Goal: Find specific page/section: Find specific page/section

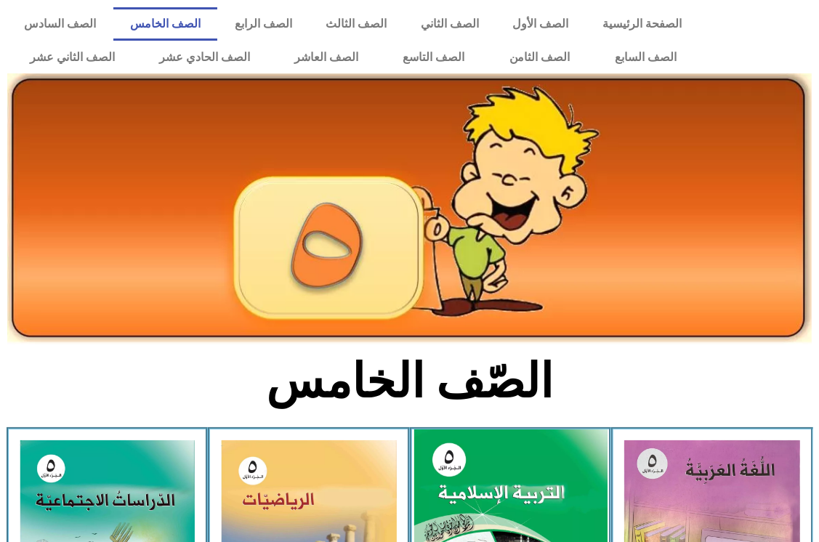
click at [491, 484] on img at bounding box center [510, 550] width 193 height 241
click at [491, 482] on img at bounding box center [510, 550] width 193 height 241
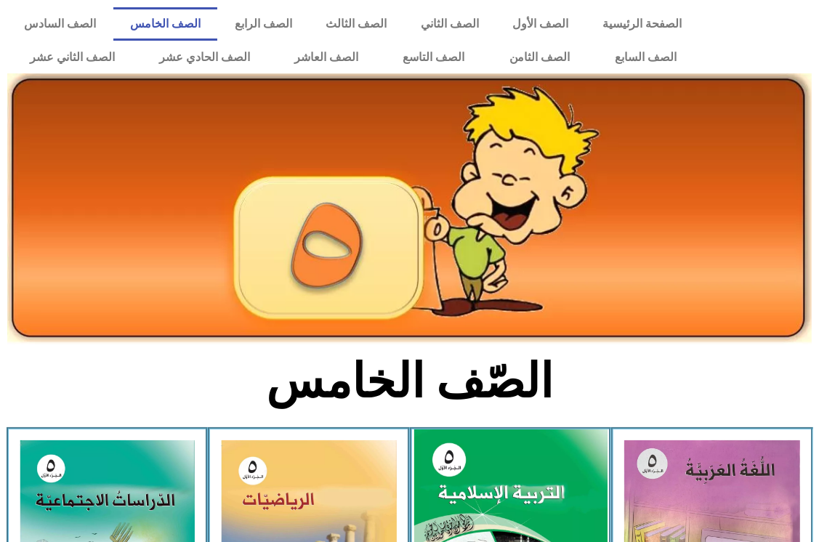
click at [491, 482] on img at bounding box center [510, 550] width 193 height 241
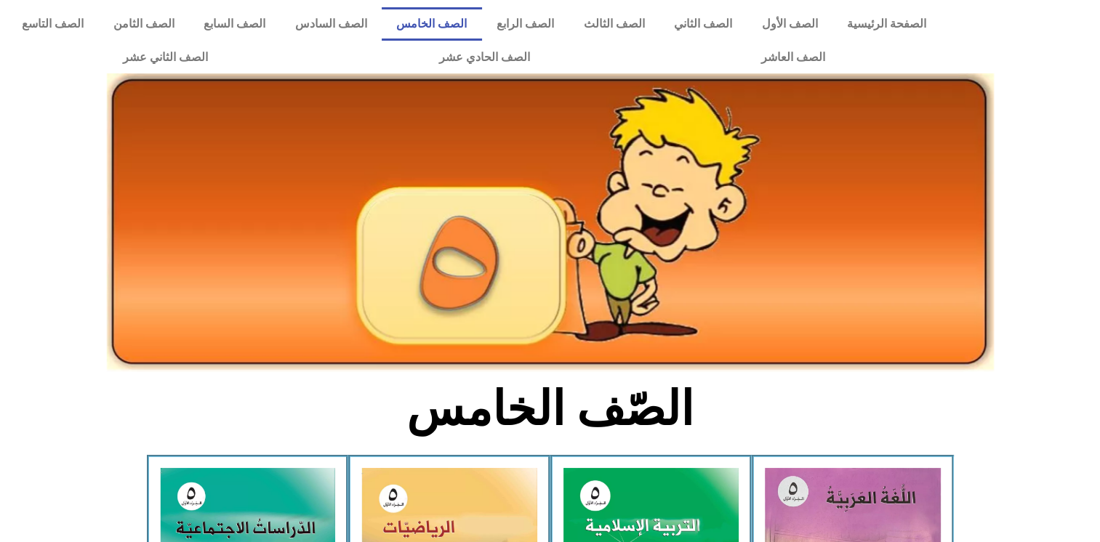
click at [458, 36] on link "الصف الخامس" at bounding box center [432, 23] width 100 height 33
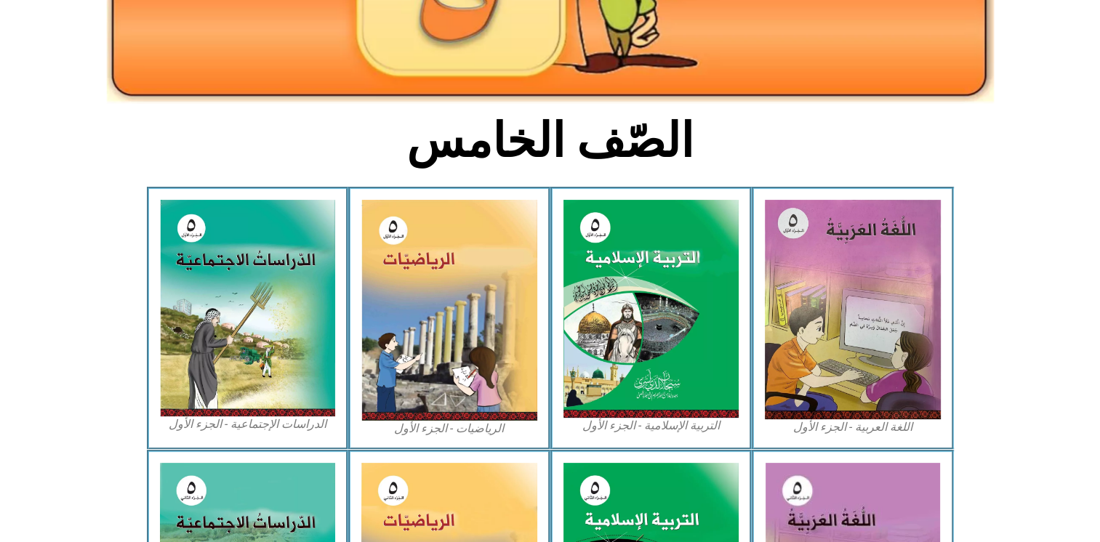
scroll to position [270, 0]
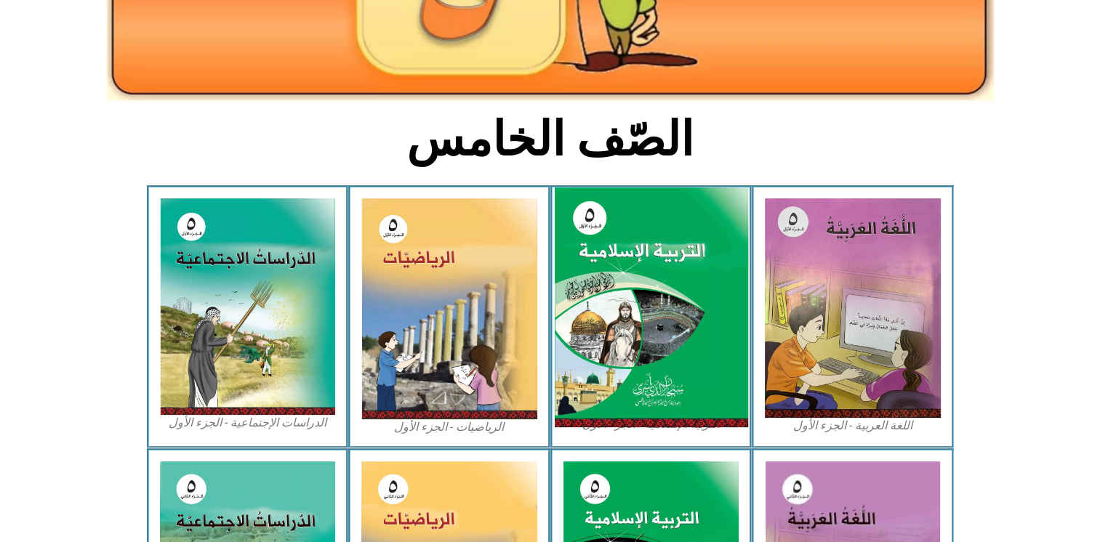
click at [640, 392] on img at bounding box center [650, 308] width 193 height 241
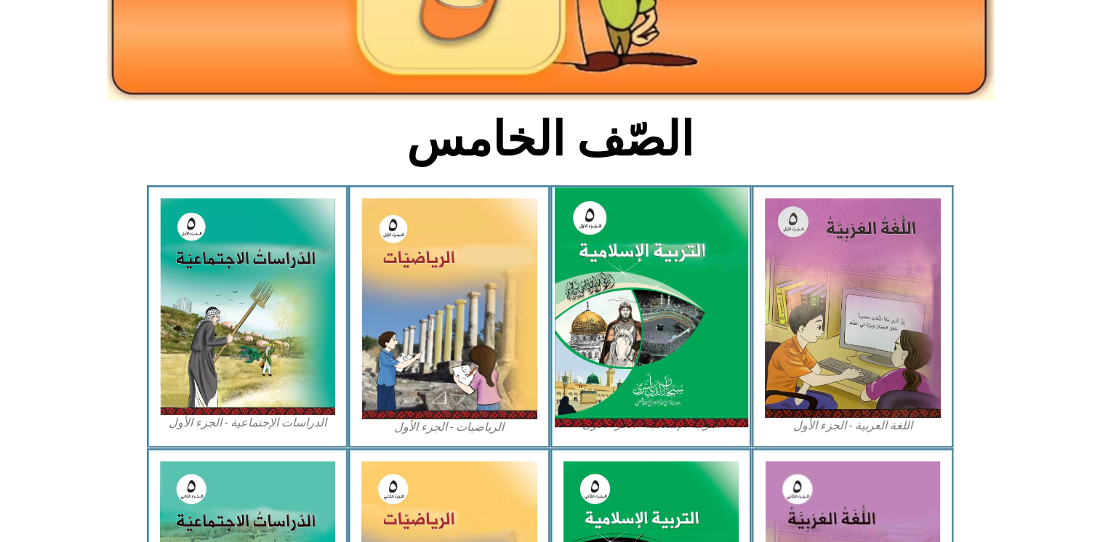
click at [640, 392] on img at bounding box center [650, 308] width 193 height 241
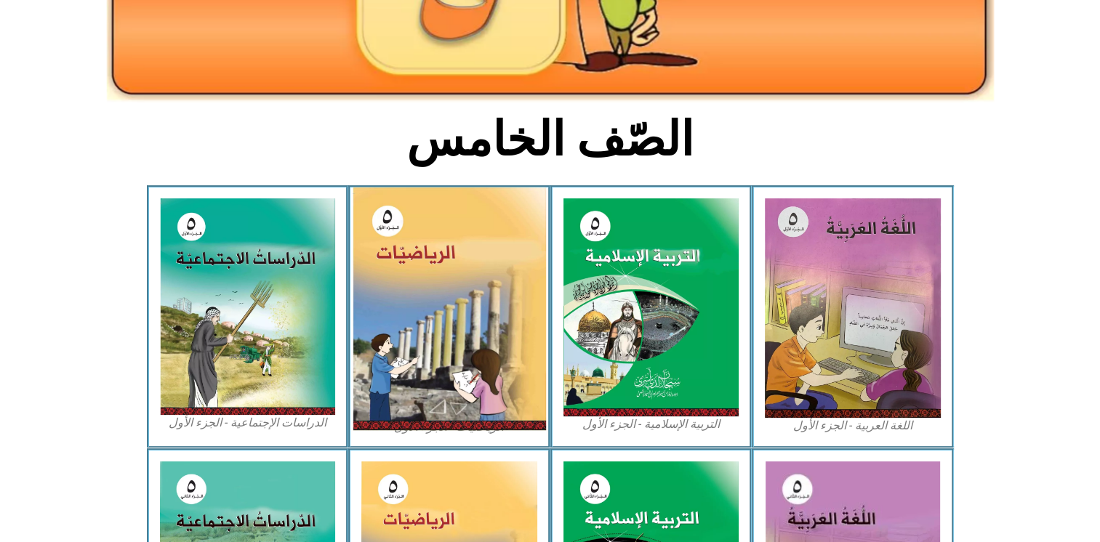
drag, startPoint x: 640, startPoint y: 392, endPoint x: 504, endPoint y: 381, distance: 136.4
click at [504, 381] on div "اللغة العربية - الجزء الأول​ التربية الإسلامية - الجزء الأول الرياضيات - الجزء …" at bounding box center [550, 316] width 807 height 263
click at [504, 381] on img at bounding box center [449, 309] width 193 height 243
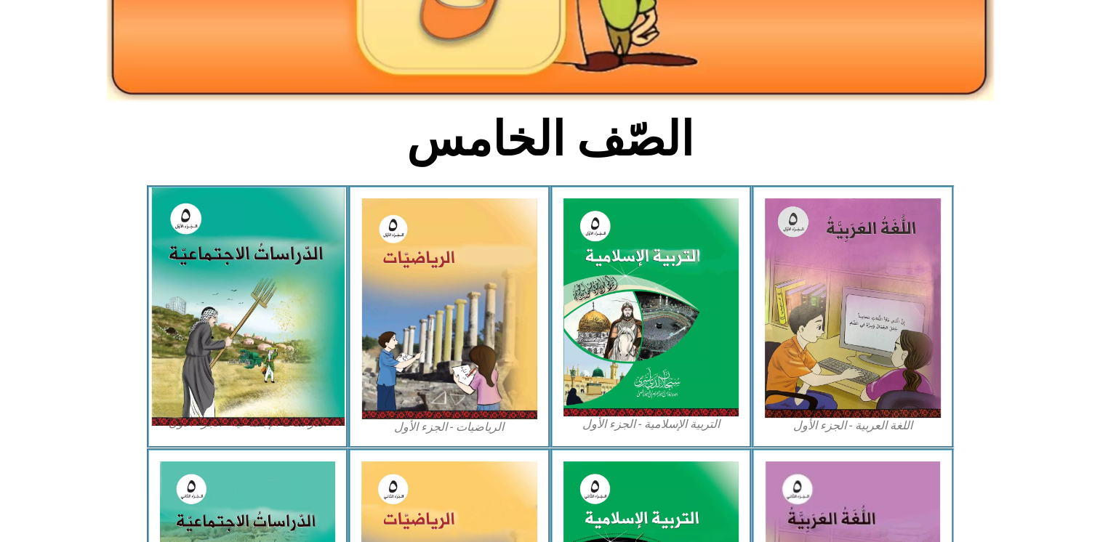
click at [297, 331] on img at bounding box center [246, 307] width 193 height 238
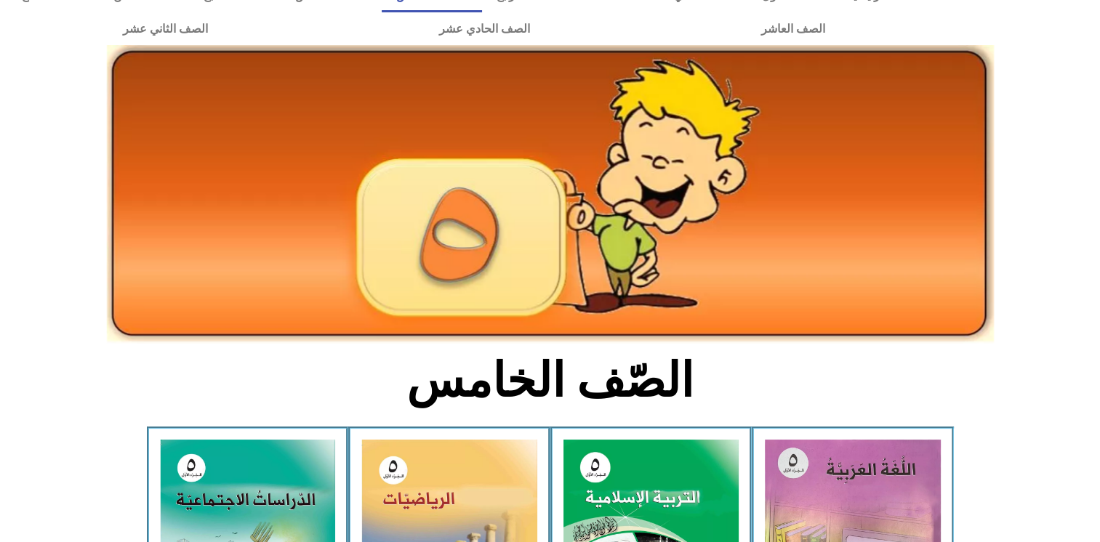
scroll to position [0, 0]
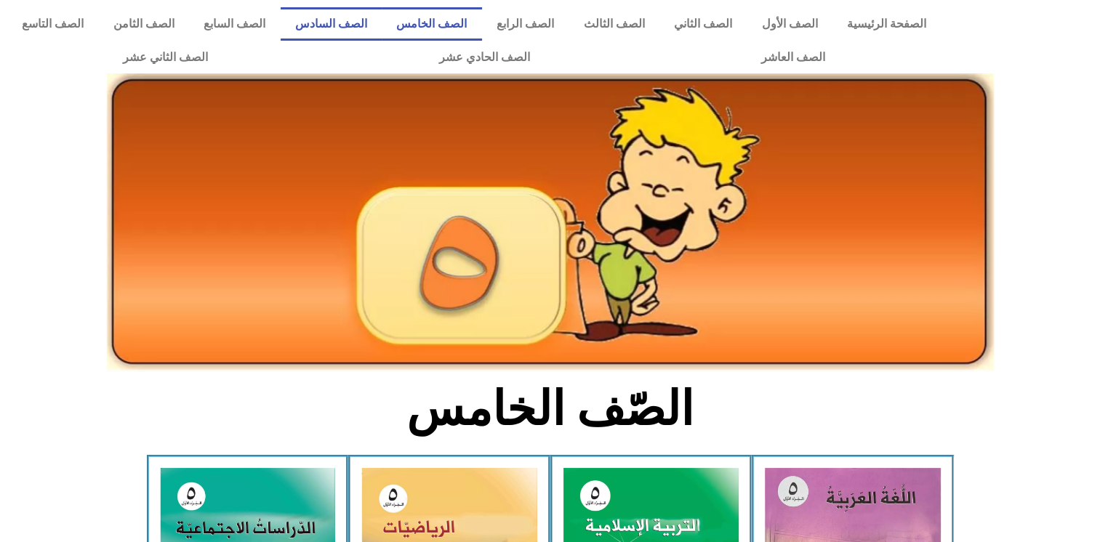
click at [382, 28] on link "الصف السادس" at bounding box center [332, 23] width 102 height 33
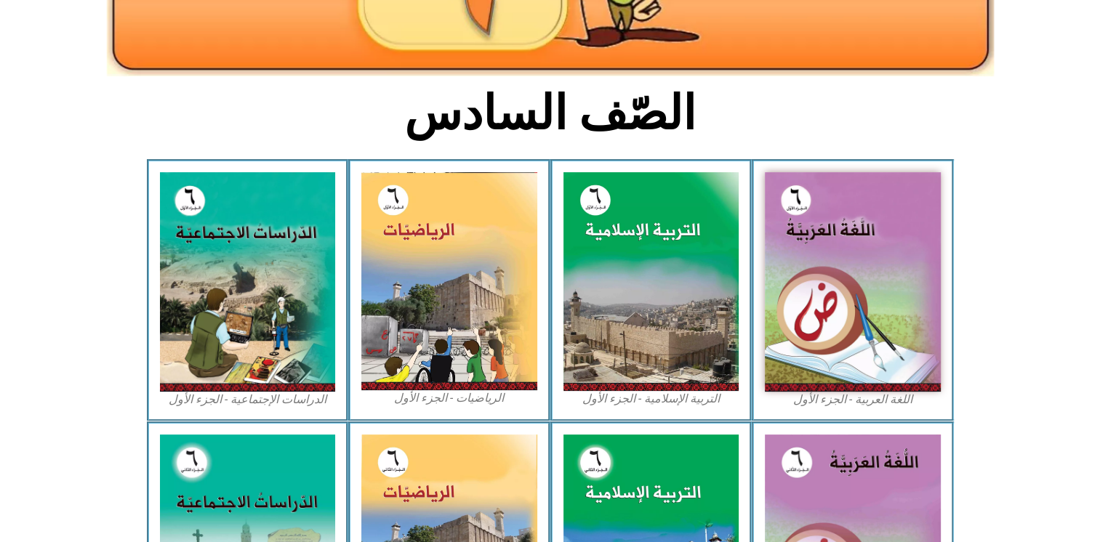
scroll to position [291, 0]
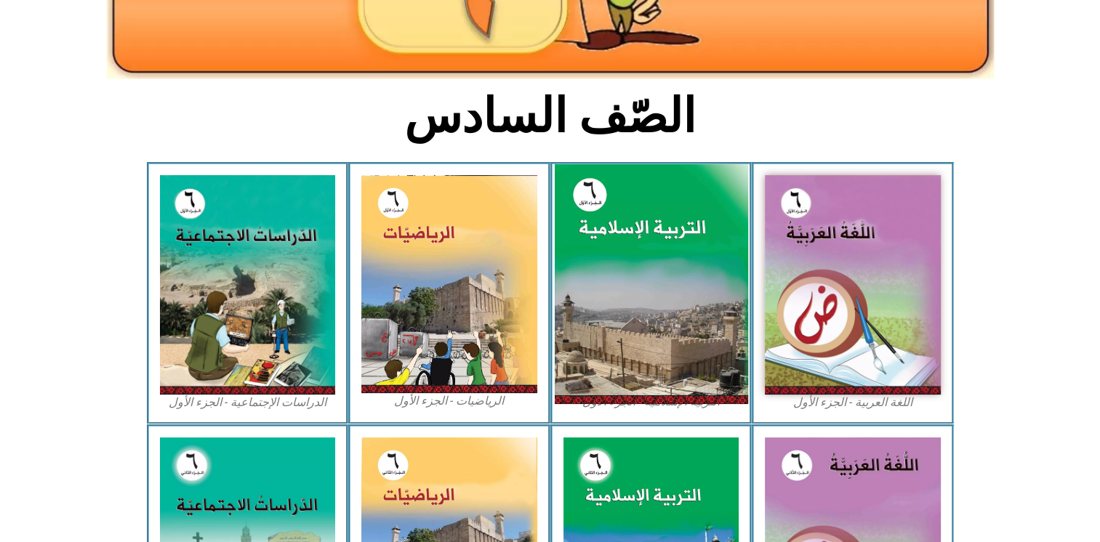
click at [660, 362] on img at bounding box center [650, 284] width 193 height 241
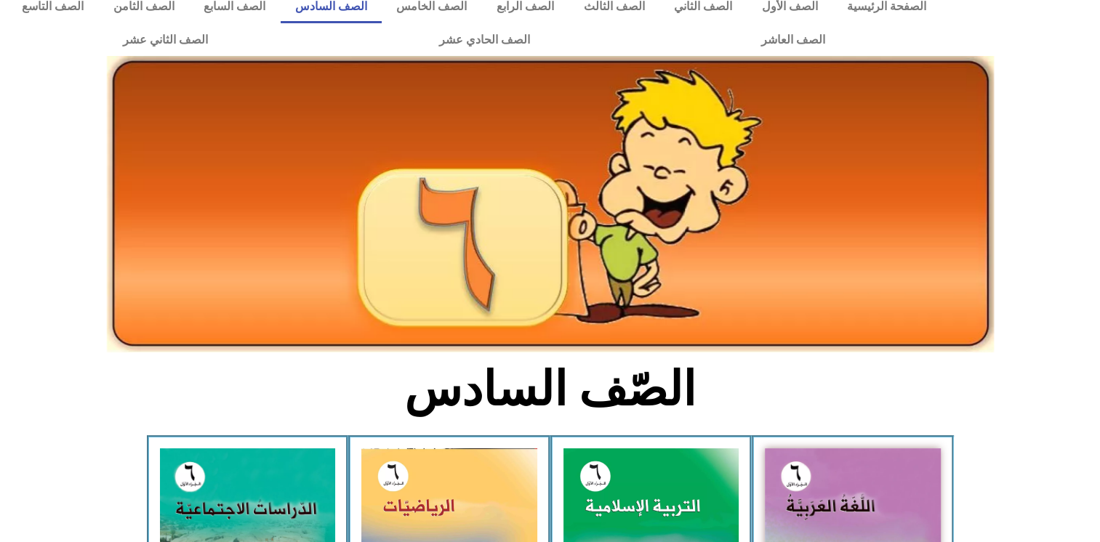
scroll to position [0, 0]
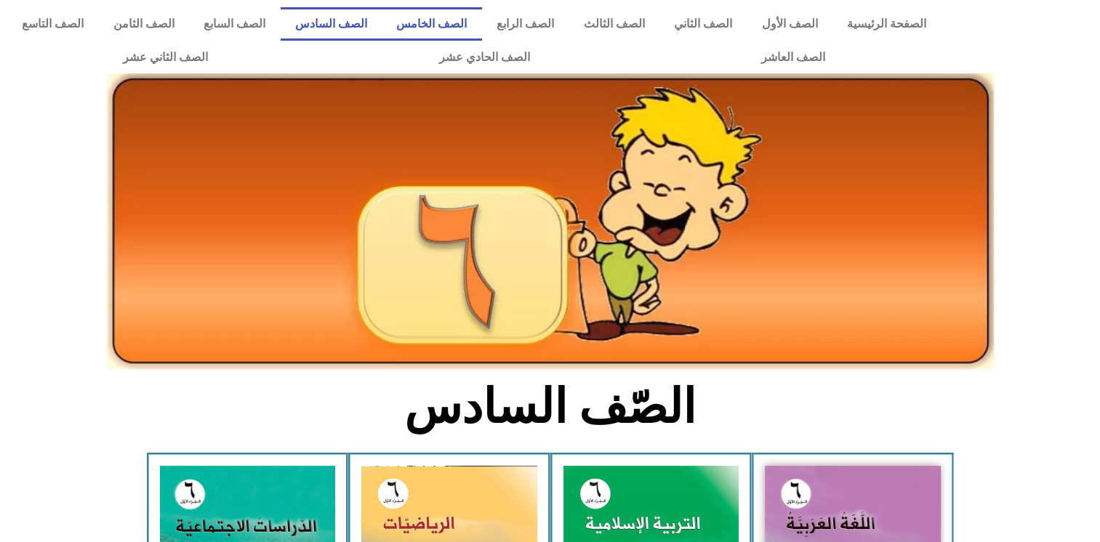
click at [482, 25] on link "الصف الخامس" at bounding box center [432, 23] width 100 height 33
